Goal: Information Seeking & Learning: Learn about a topic

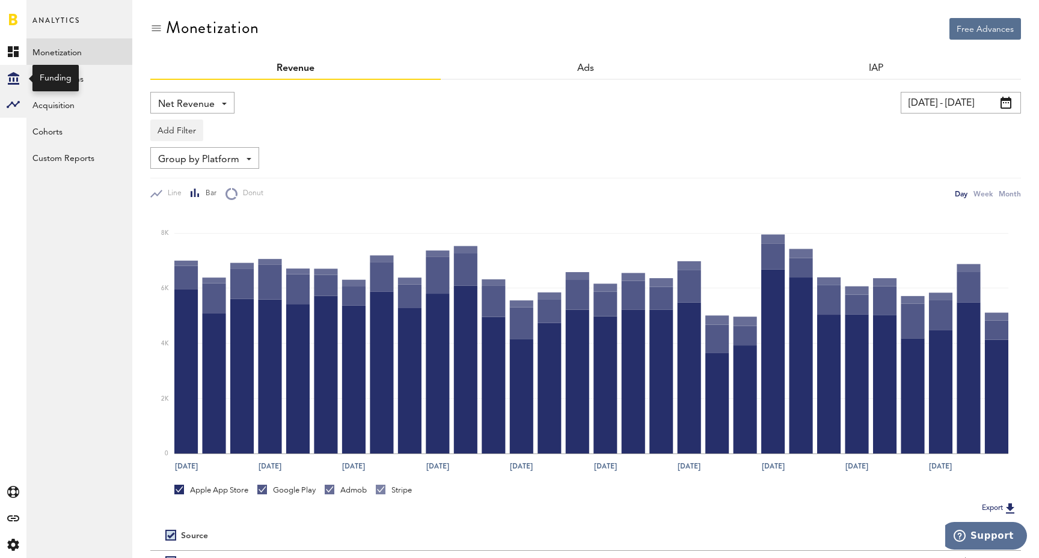
click at [16, 81] on icon at bounding box center [13, 78] width 11 height 13
click at [73, 57] on link "Overview" at bounding box center [79, 51] width 106 height 26
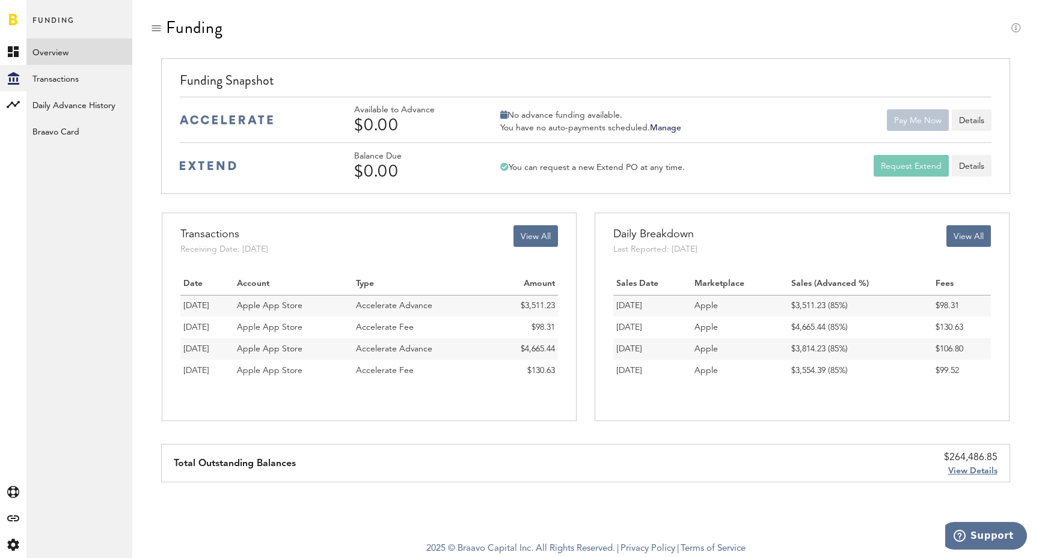
scroll to position [-3, 0]
click at [19, 527] on div "Created with Sketch." at bounding box center [13, 519] width 26 height 26
click at [72, 56] on link "All" at bounding box center [79, 51] width 106 height 26
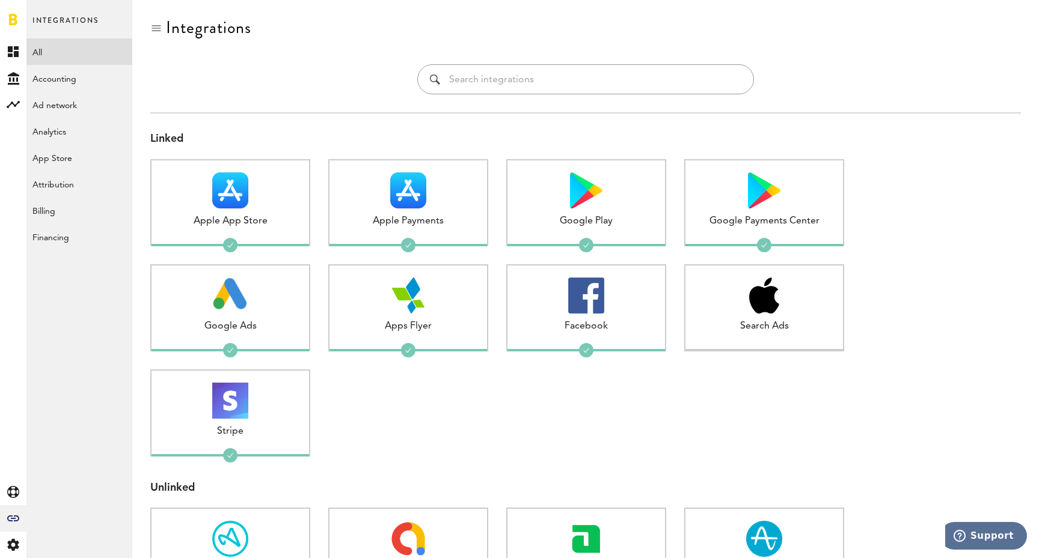
click at [11, 127] on div "Created with Sketch. Created with Sketch. Funding Analytics Created with Sketch…" at bounding box center [13, 298] width 26 height 520
click at [11, 105] on rect at bounding box center [13, 104] width 14 height 14
click at [66, 72] on link "Subscriptions" at bounding box center [79, 78] width 106 height 26
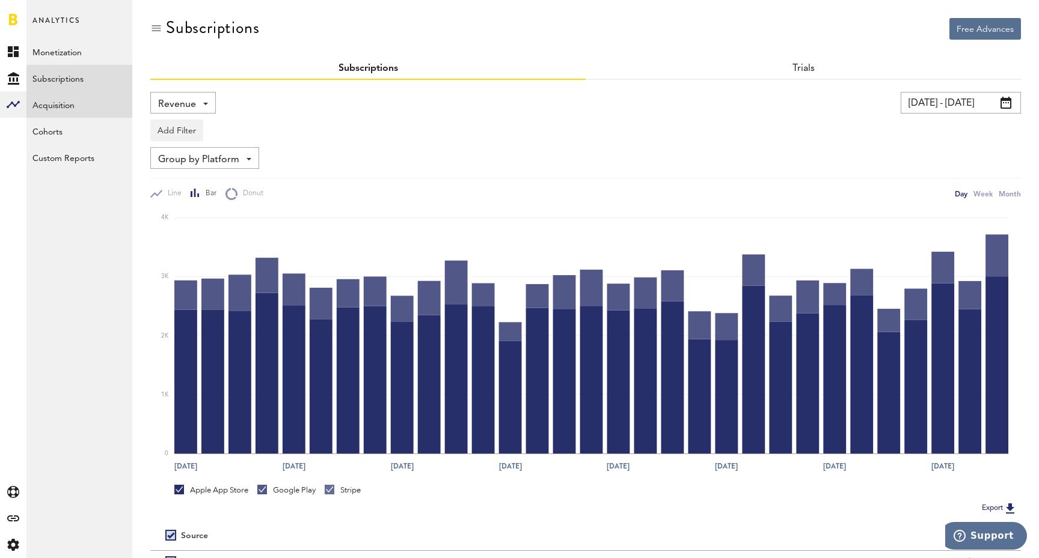
click at [85, 104] on link "Acquisition" at bounding box center [79, 104] width 106 height 26
click at [76, 107] on link "Acquisition" at bounding box center [79, 104] width 106 height 26
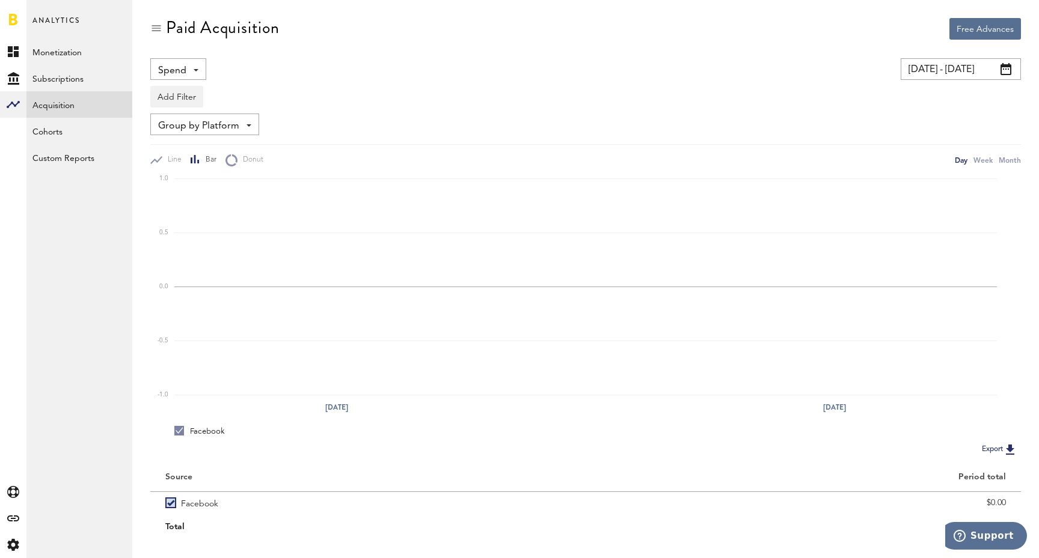
click at [965, 70] on input "[DATE] - [DATE]" at bounding box center [960, 69] width 120 height 22
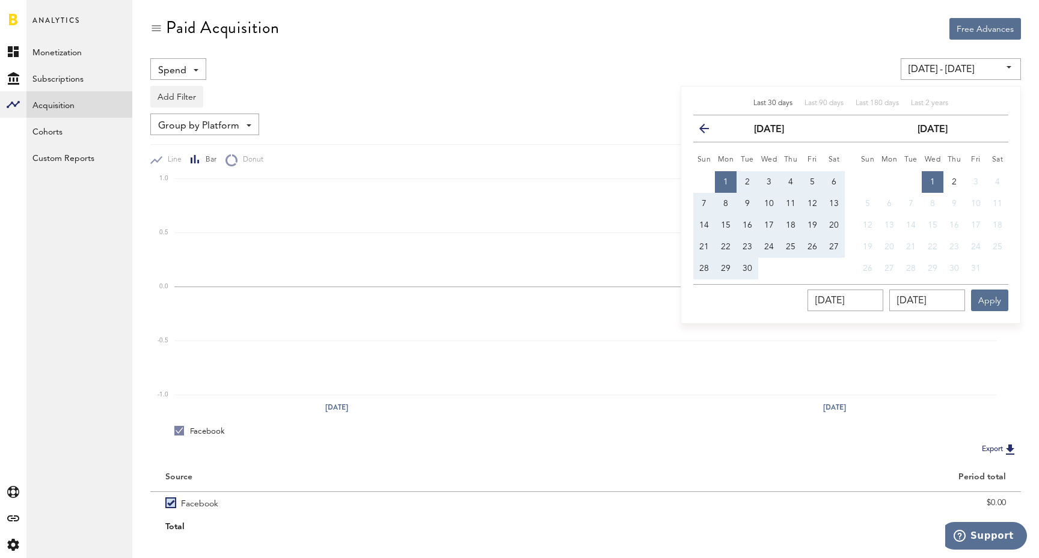
click at [764, 101] on span "Last 30 days" at bounding box center [772, 103] width 39 height 7
click at [415, 69] on div "Spend Spend Impressions Clicks Installs CPI" at bounding box center [351, 69] width 403 height 22
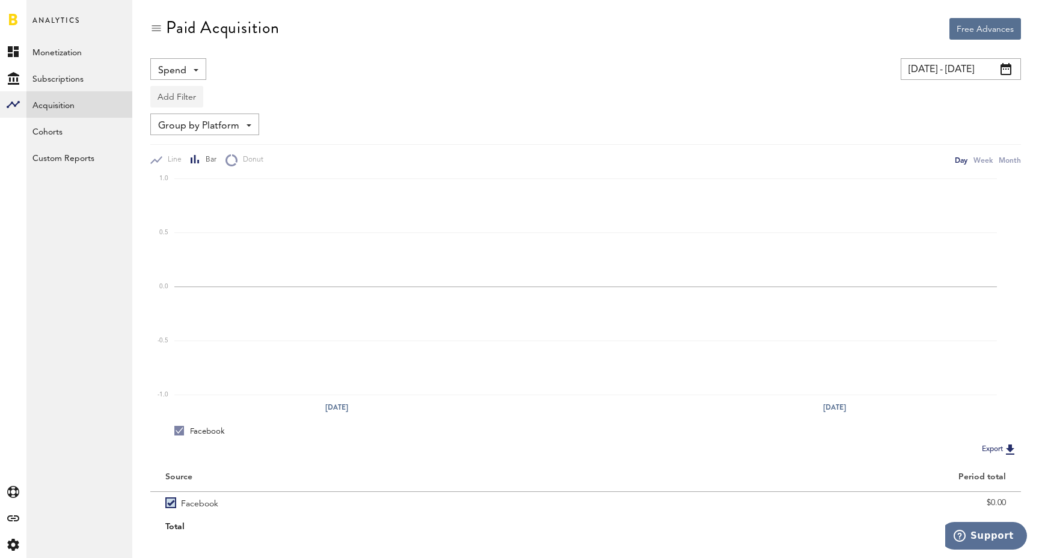
click at [166, 100] on button "Add Filter" at bounding box center [176, 97] width 53 height 22
click at [195, 171] on li "Ad Accounts" at bounding box center [195, 171] width 76 height 22
click at [213, 126] on span "Group by Platform" at bounding box center [198, 126] width 81 height 20
click at [216, 158] on span "Group by Platform" at bounding box center [204, 152] width 85 height 20
click at [430, 119] on div "Group by Platform Group by Platform Group by App Group by Ad Account" at bounding box center [585, 125] width 870 height 22
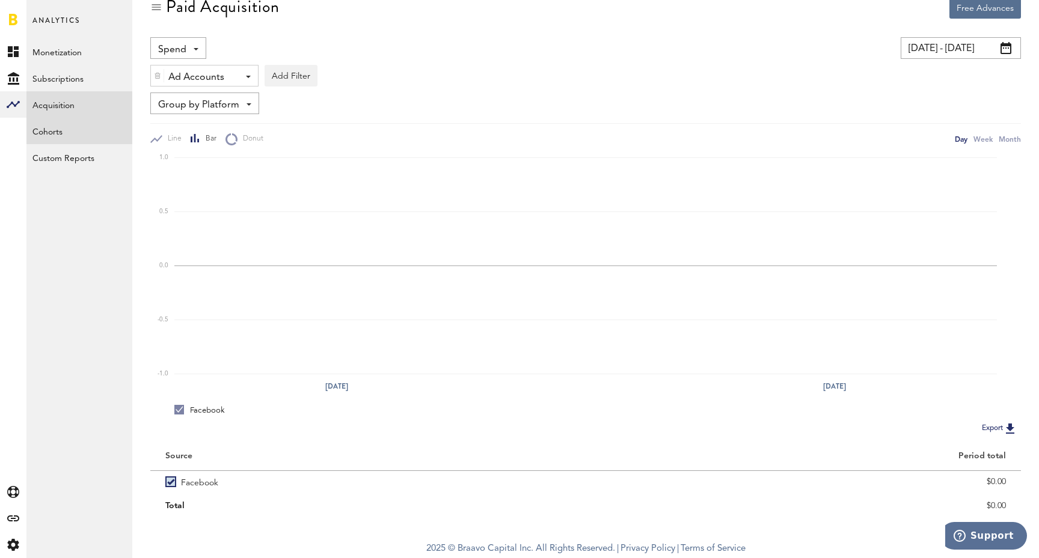
scroll to position [23, 0]
click at [11, 517] on icon "Created with Sketch." at bounding box center [13, 519] width 12 height 6
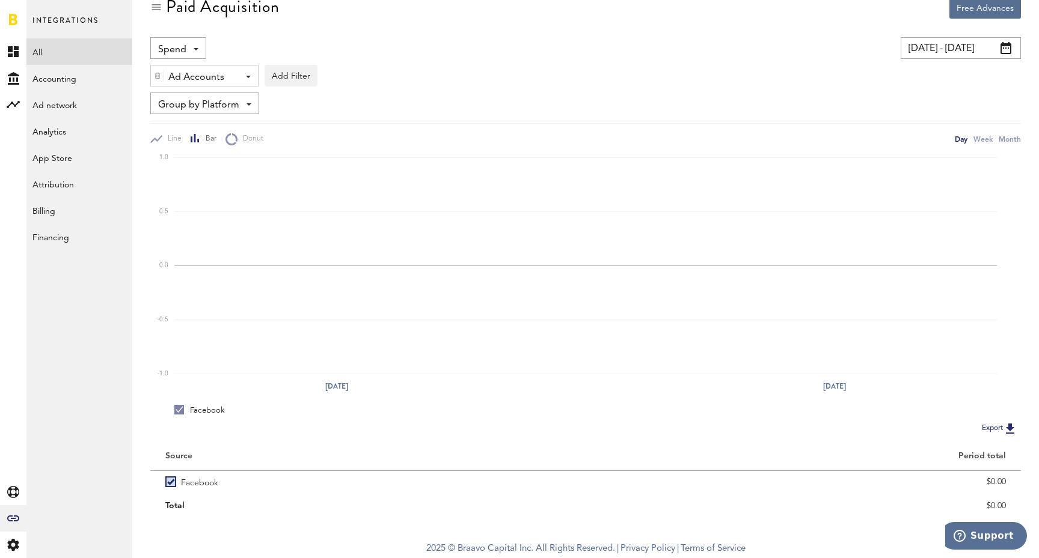
click at [38, 55] on link "All" at bounding box center [79, 51] width 106 height 26
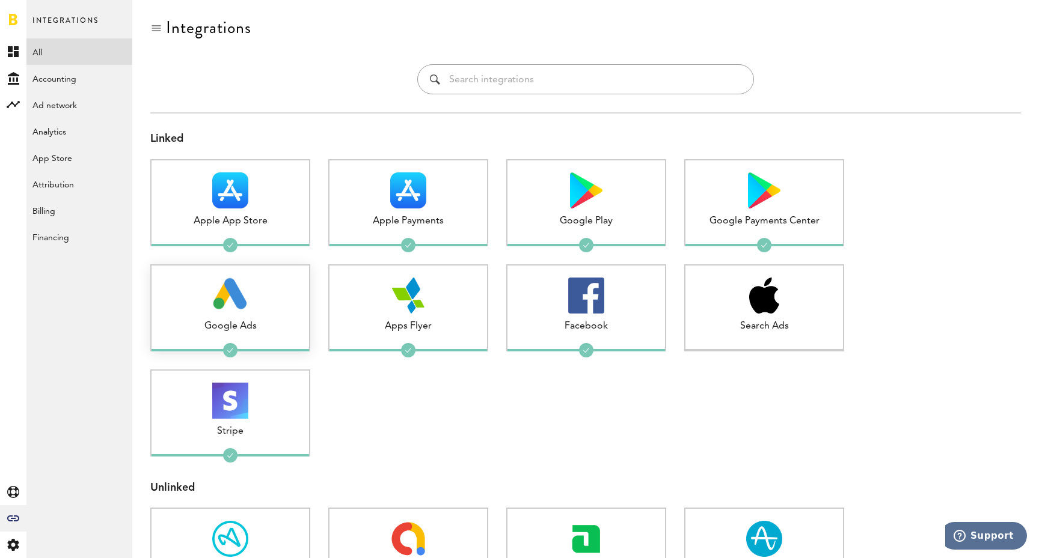
click at [233, 296] on img at bounding box center [230, 296] width 35 height 36
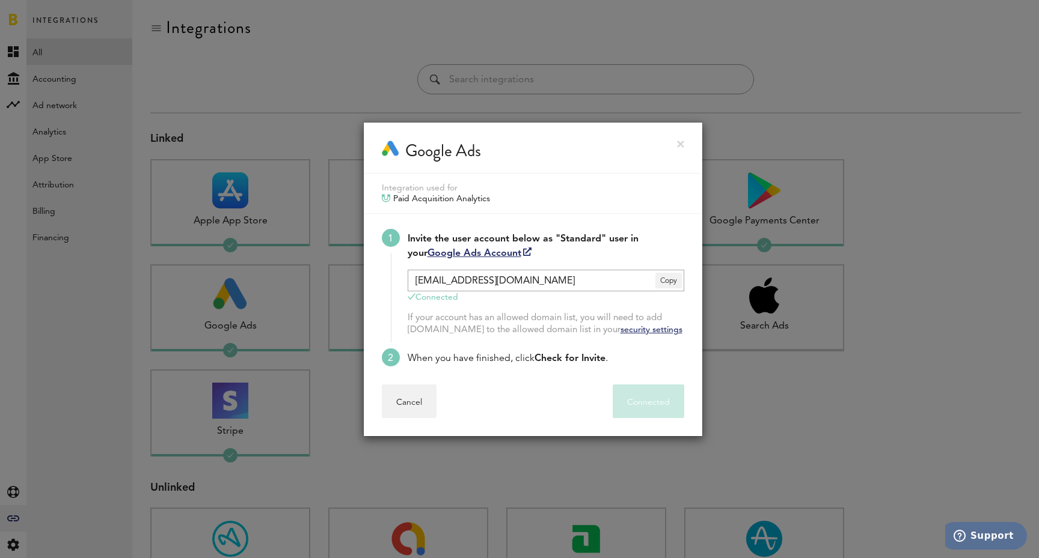
click at [678, 142] on link at bounding box center [680, 144] width 7 height 7
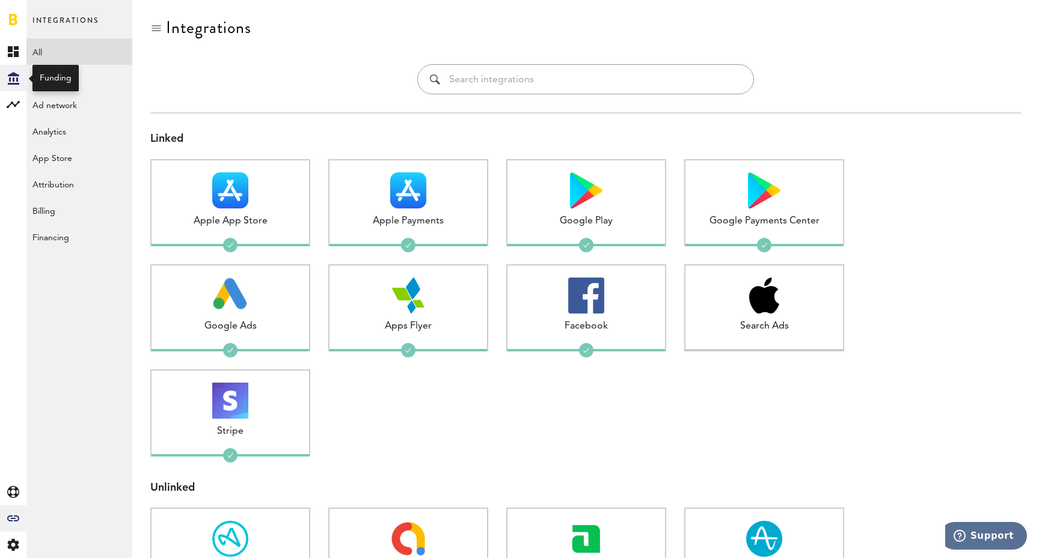
click at [16, 83] on icon at bounding box center [13, 78] width 11 height 13
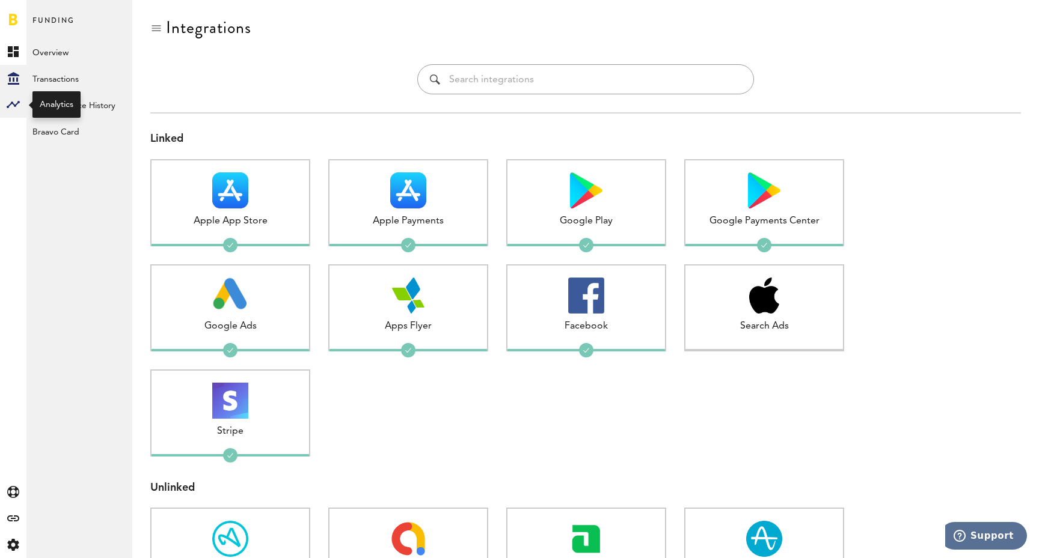
drag, startPoint x: 16, startPoint y: 99, endPoint x: 16, endPoint y: 111, distance: 12.0
click at [16, 103] on rect at bounding box center [13, 104] width 14 height 14
click at [16, 511] on div "Created with Sketch." at bounding box center [13, 519] width 26 height 26
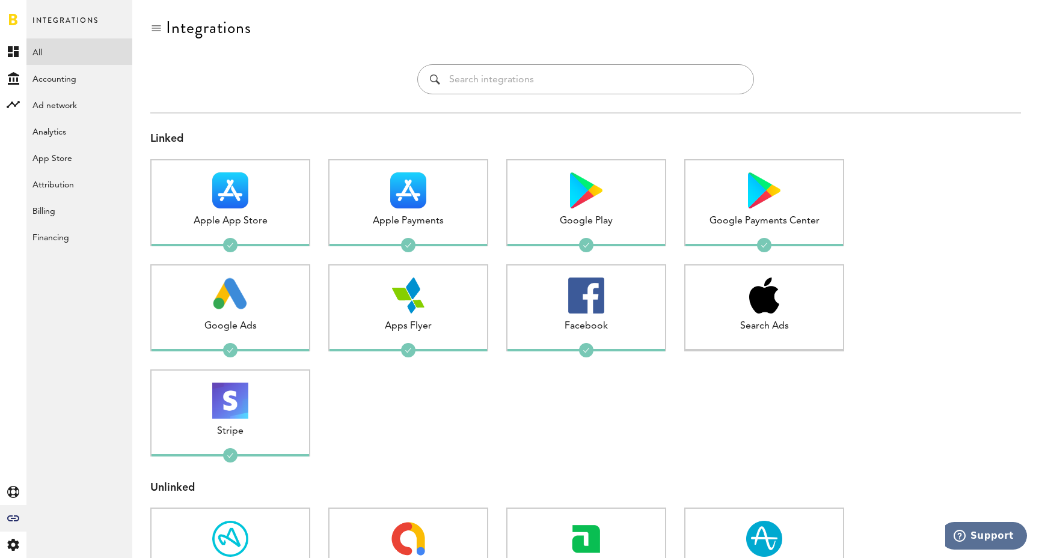
click at [69, 43] on link "All" at bounding box center [79, 51] width 106 height 26
click at [7, 78] on div "Created with Sketch." at bounding box center [13, 78] width 26 height 26
click at [65, 56] on link "Overview" at bounding box center [79, 51] width 106 height 26
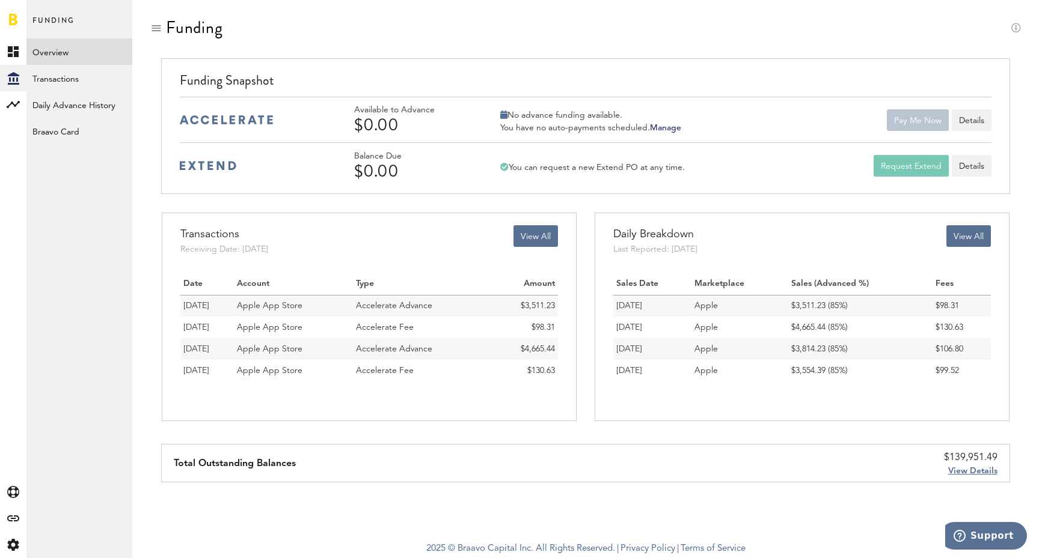
click at [990, 471] on span "View Details" at bounding box center [972, 471] width 49 height 8
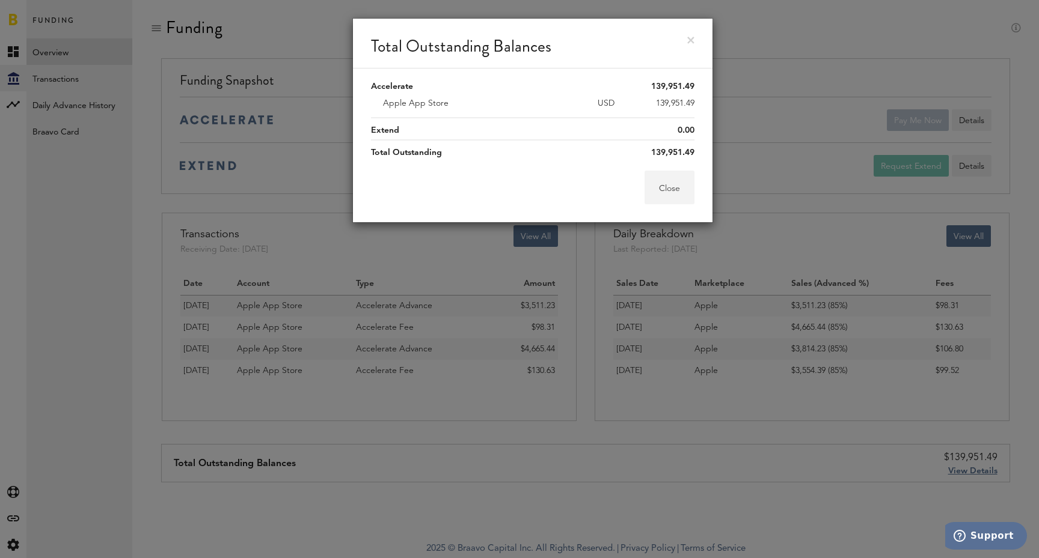
click at [682, 192] on button "Close" at bounding box center [669, 188] width 50 height 34
